Goal: Task Accomplishment & Management: Manage account settings

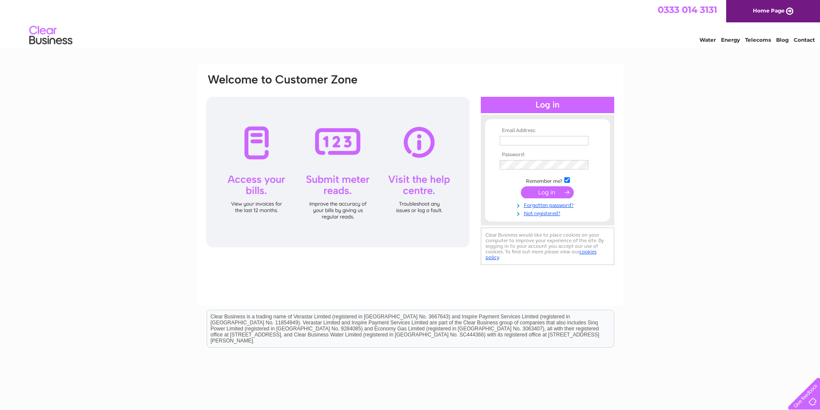
type input "[EMAIL_ADDRESS][DOMAIN_NAME]"
click at [555, 195] on input "submit" at bounding box center [547, 192] width 53 height 12
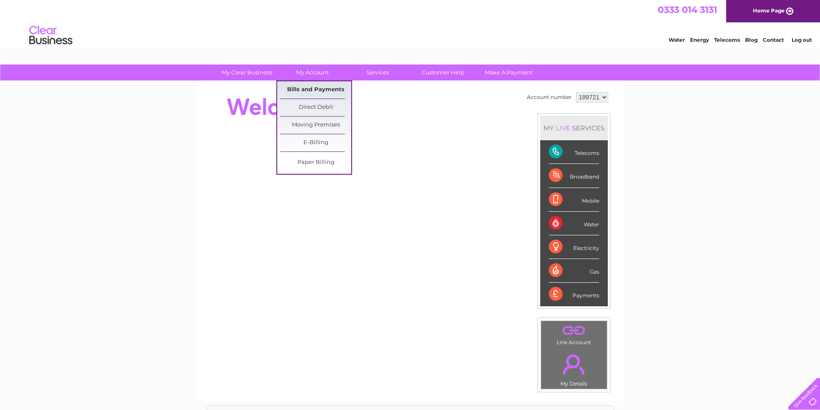
click at [320, 87] on link "Bills and Payments" at bounding box center [315, 89] width 71 height 17
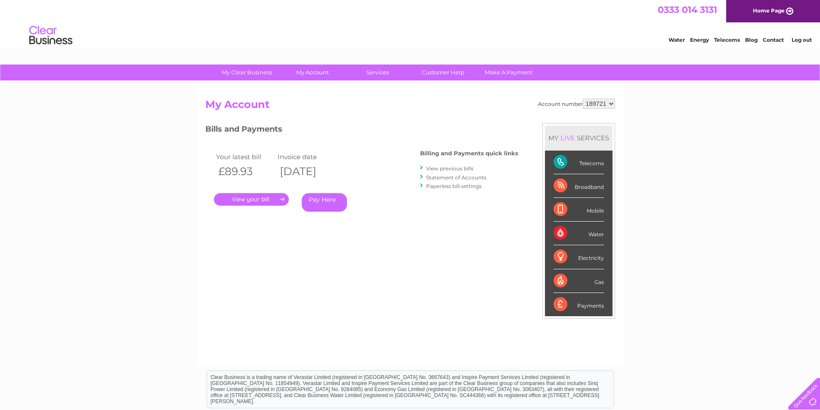
click at [267, 197] on link "." at bounding box center [251, 199] width 75 height 12
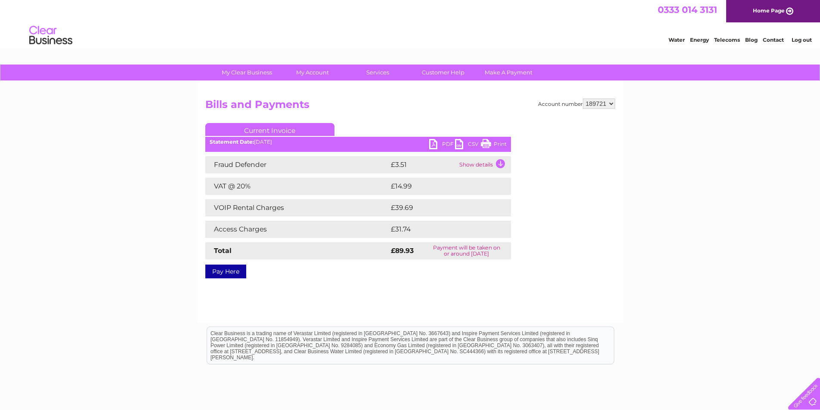
click at [436, 143] on link "PDF" at bounding box center [442, 145] width 26 height 12
